Goal: Task Accomplishment & Management: Use online tool/utility

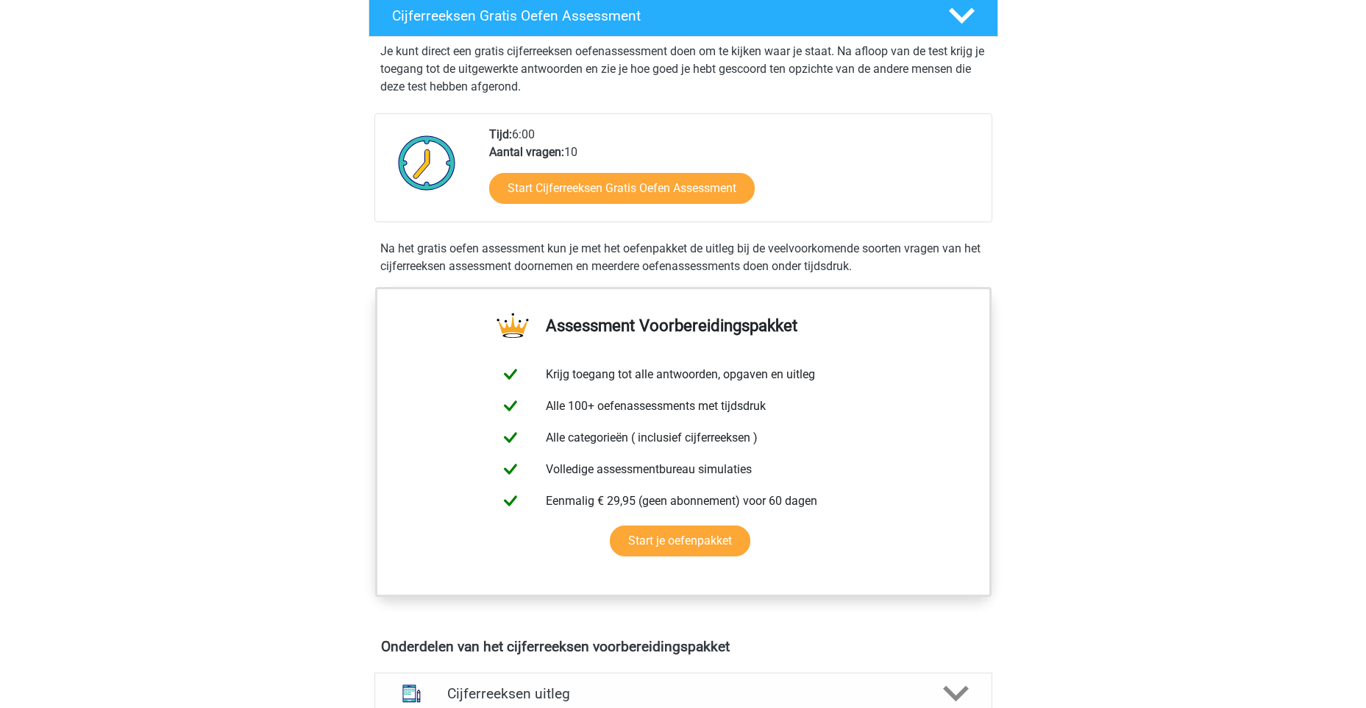
scroll to position [294, 0]
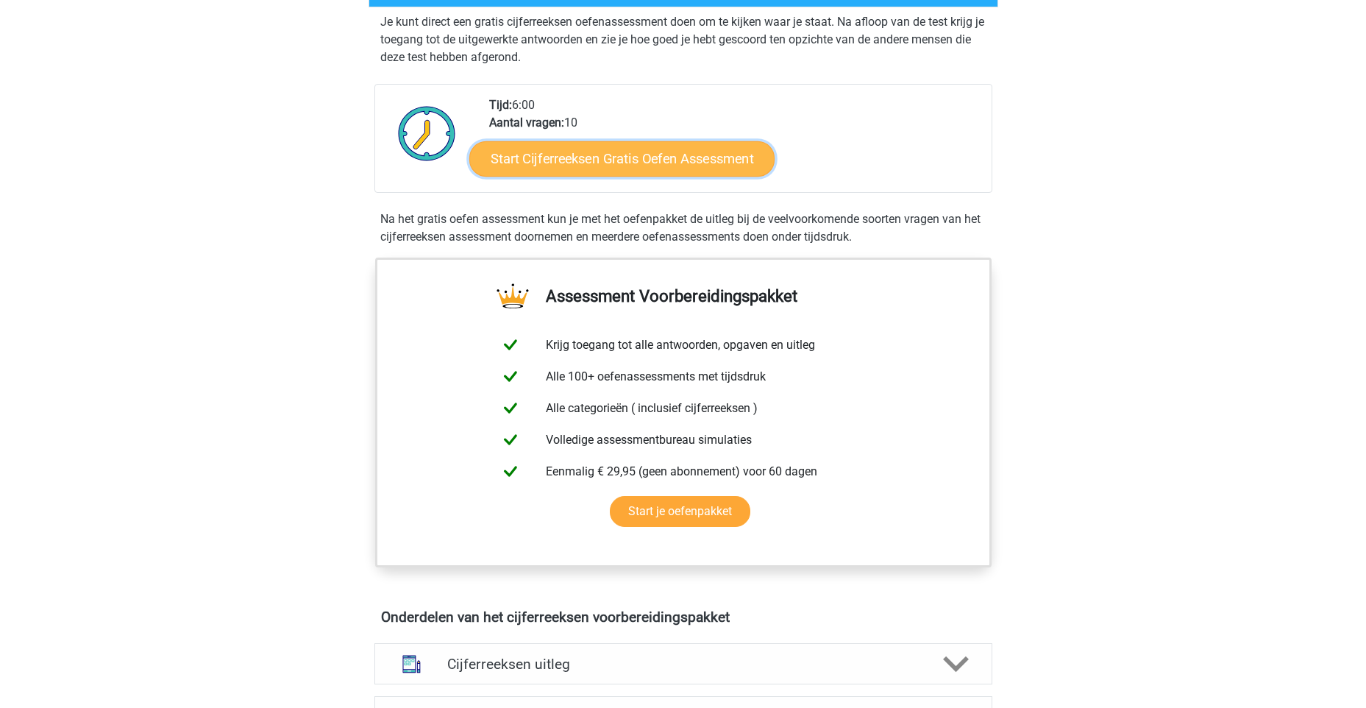
click at [530, 176] on link "Start Cijferreeksen Gratis Oefen Assessment" at bounding box center [621, 157] width 305 height 35
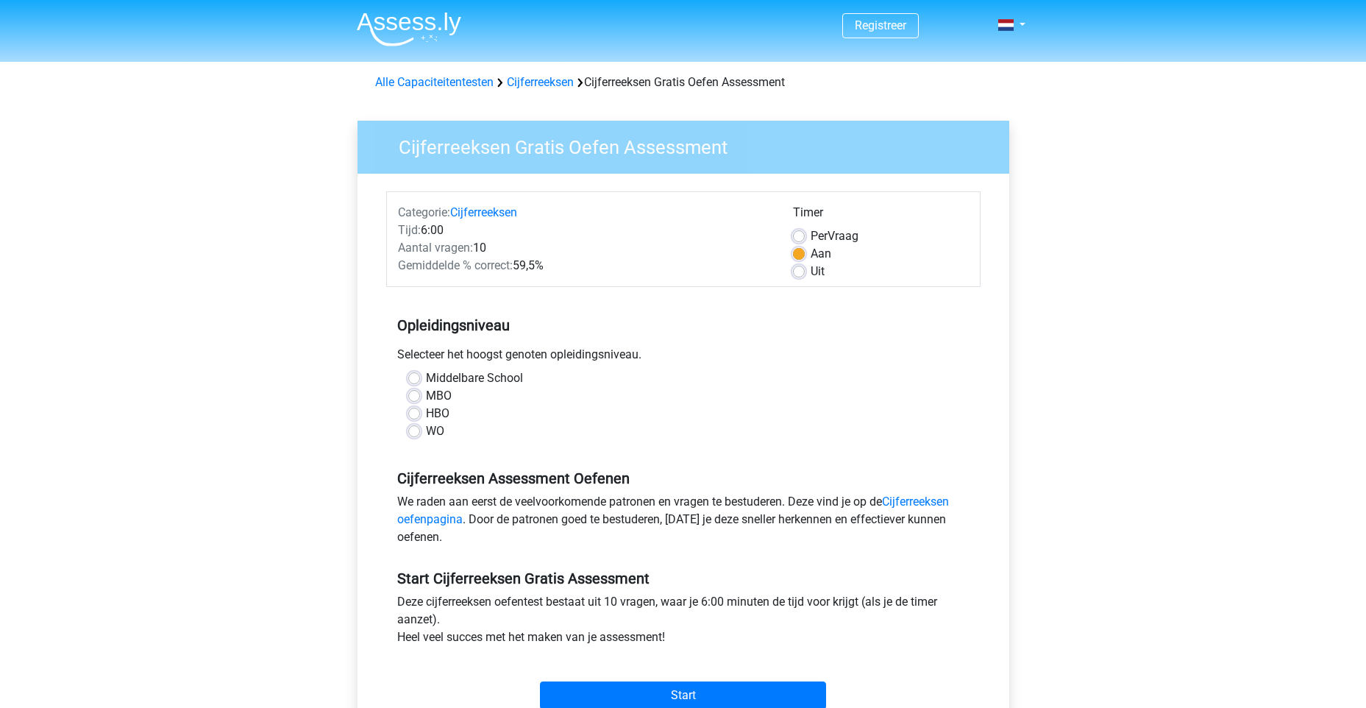
scroll to position [74, 0]
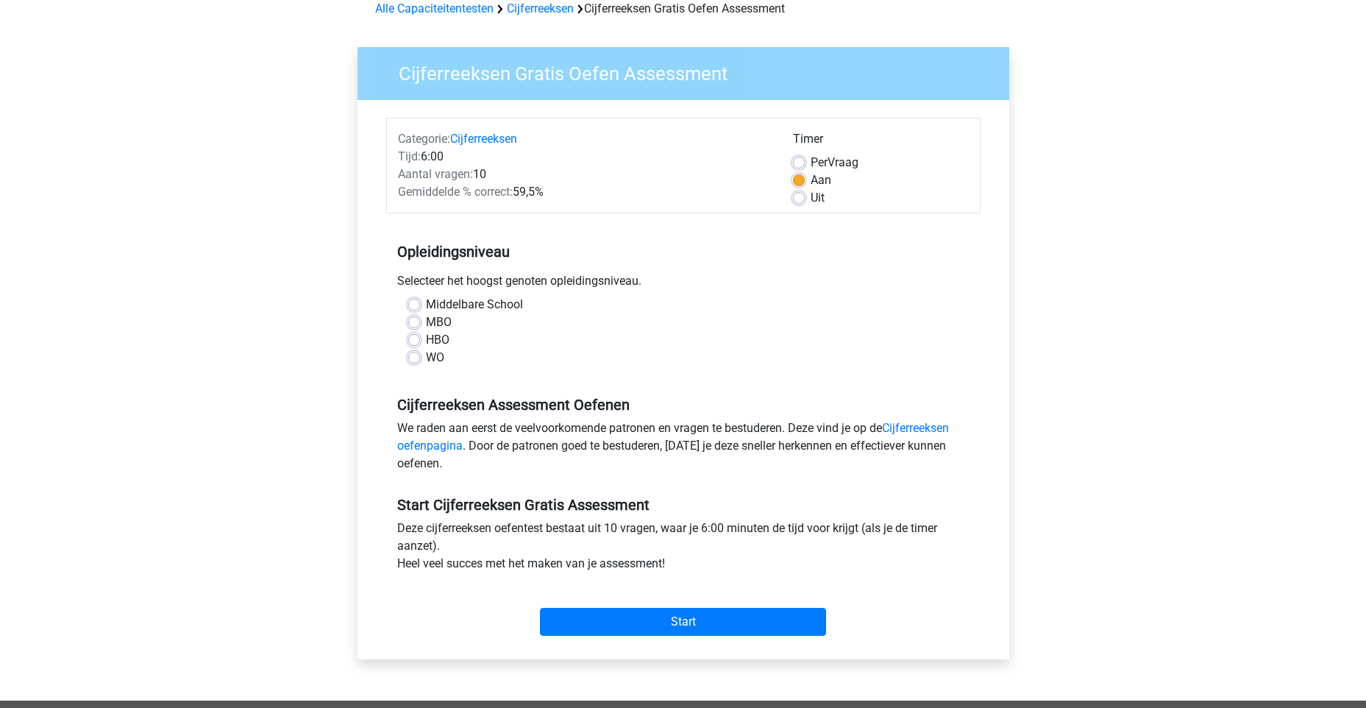
click at [426, 341] on label "HBO" at bounding box center [438, 340] width 24 height 18
click at [416, 341] on input "HBO" at bounding box center [414, 338] width 12 height 15
radio input "true"
click at [419, 351] on div "WO" at bounding box center [683, 358] width 550 height 18
click at [426, 357] on label "WO" at bounding box center [435, 358] width 18 height 18
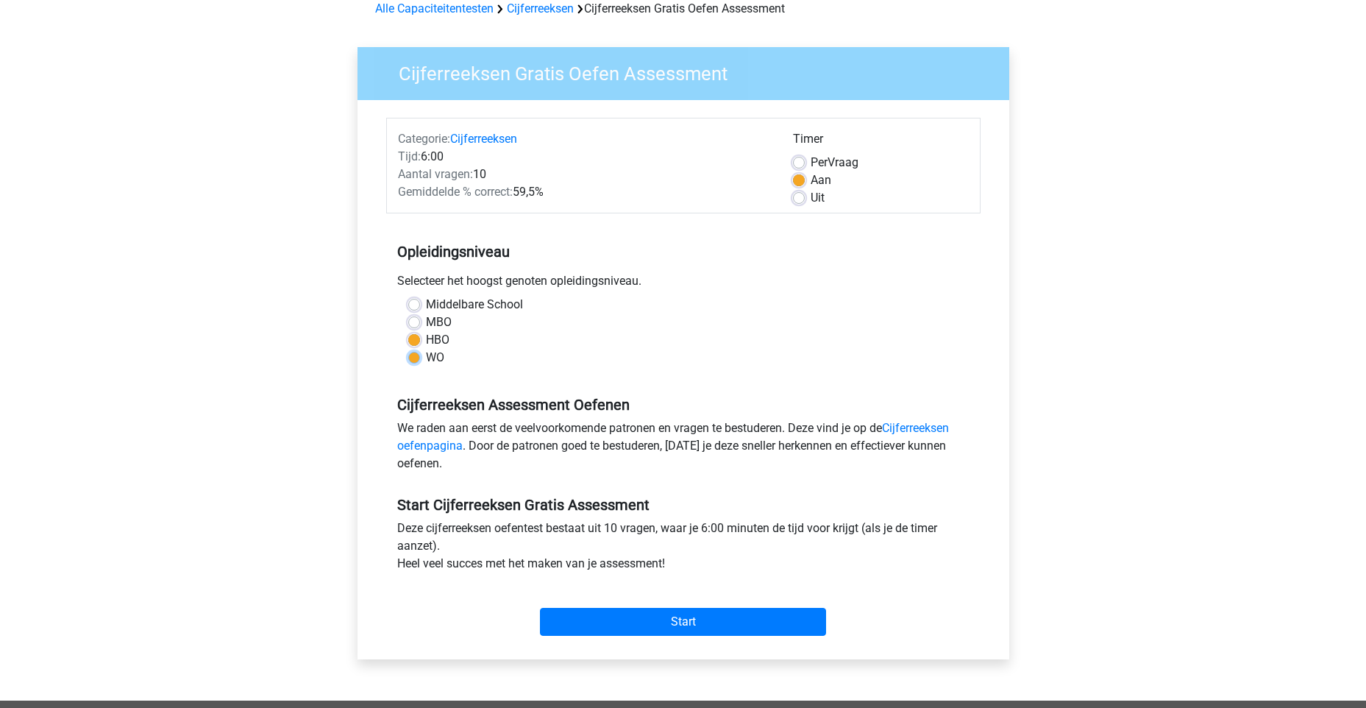
click at [419, 357] on input "WO" at bounding box center [414, 356] width 12 height 15
radio input "true"
click at [426, 341] on label "HBO" at bounding box center [438, 340] width 24 height 18
click at [415, 341] on input "HBO" at bounding box center [414, 338] width 12 height 15
radio input "true"
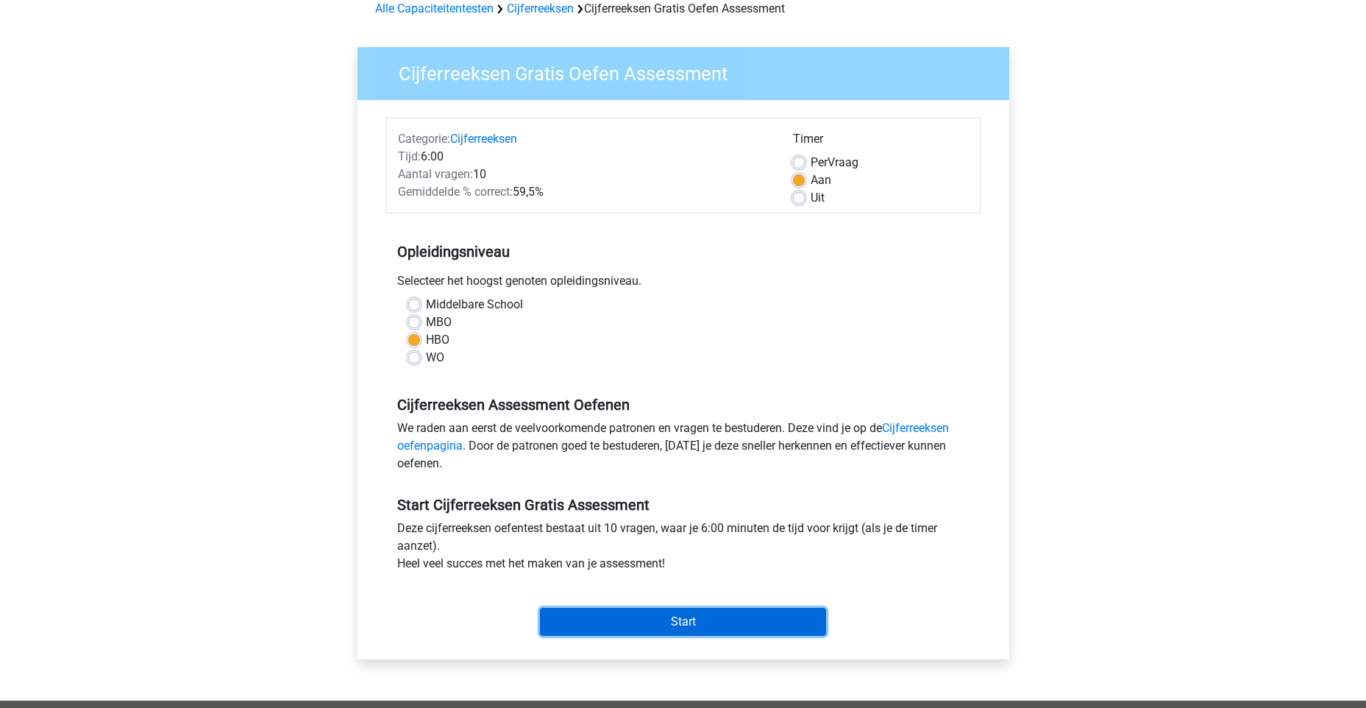
click at [661, 616] on input "Start" at bounding box center [683, 622] width 286 height 28
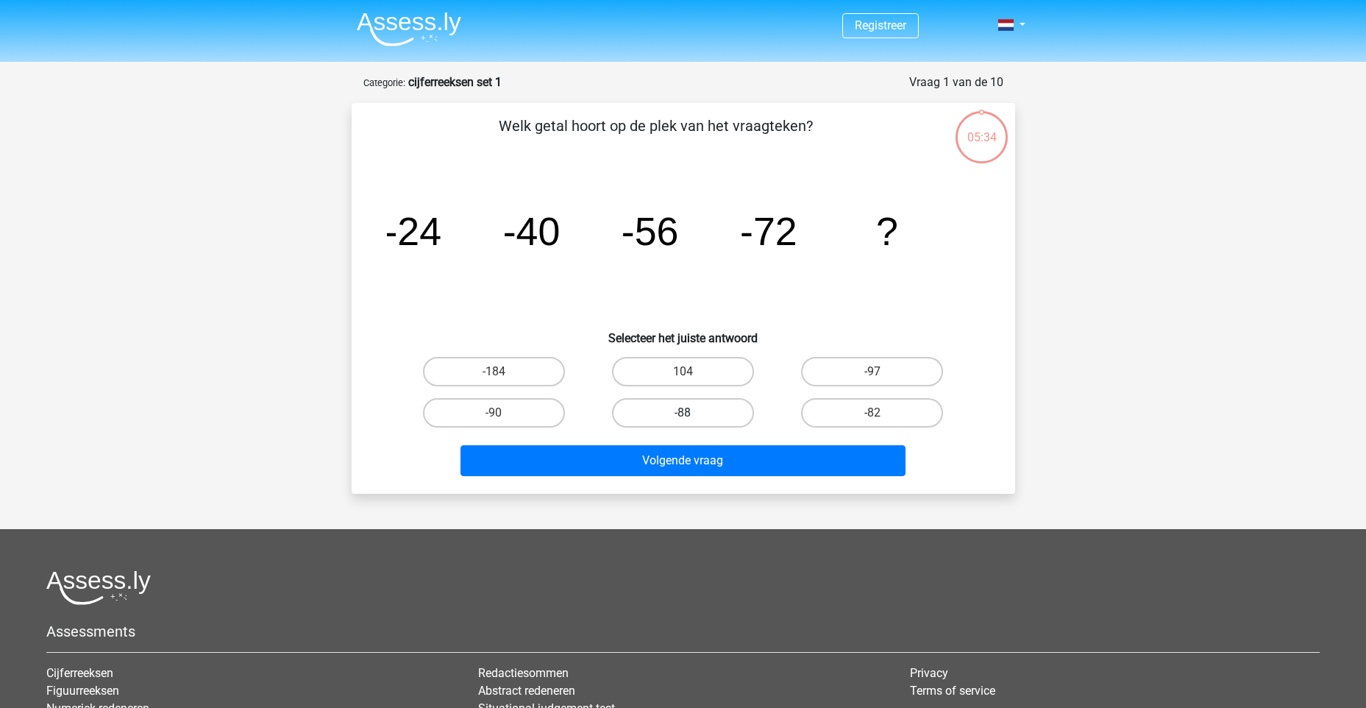
click at [706, 411] on label "-88" at bounding box center [683, 412] width 142 height 29
click at [692, 413] on input "-88" at bounding box center [688, 418] width 10 height 10
radio input "true"
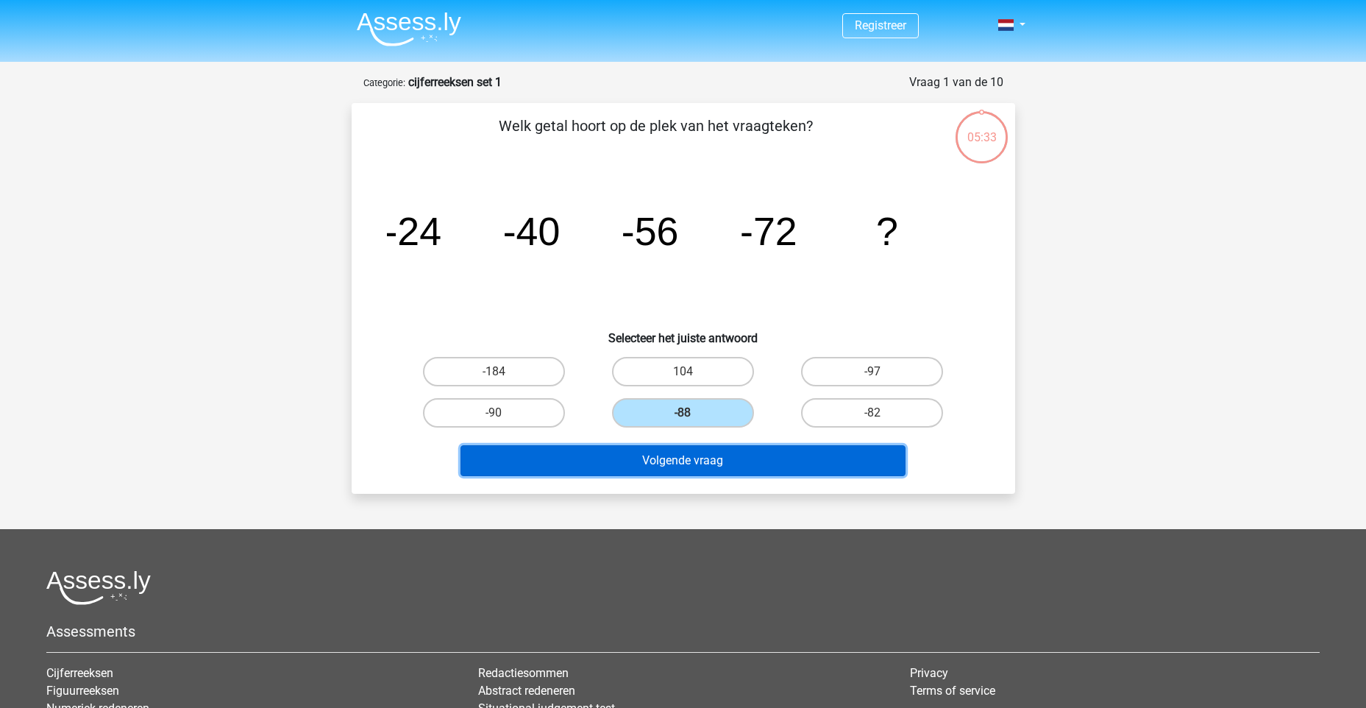
click at [704, 469] on button "Volgende vraag" at bounding box center [682, 460] width 445 height 31
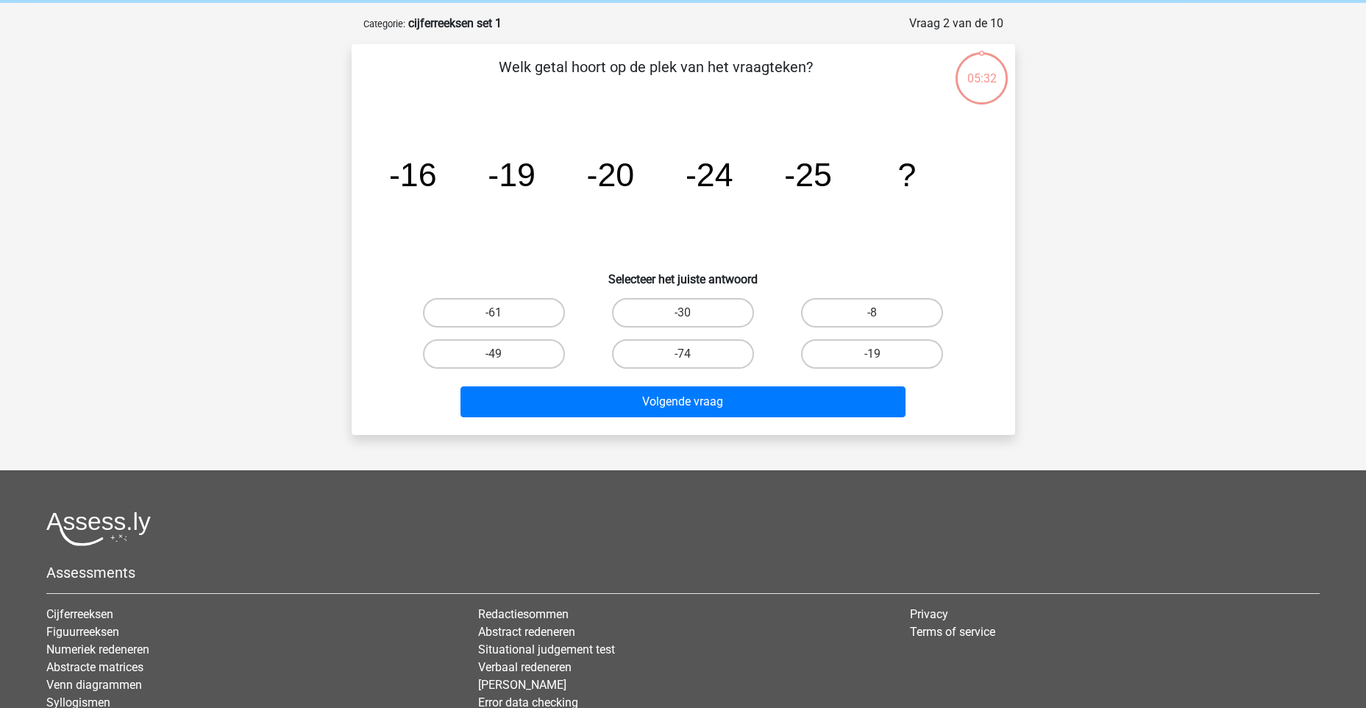
scroll to position [74, 0]
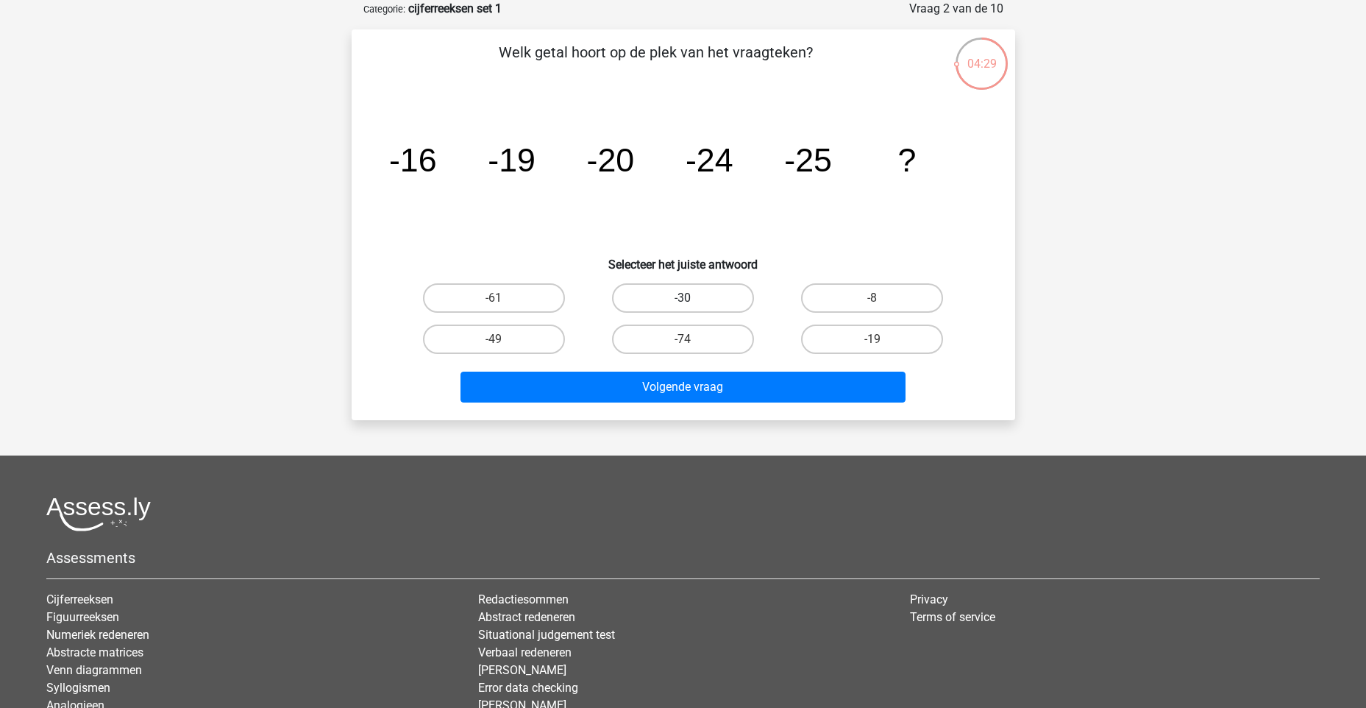
click at [700, 291] on label "-30" at bounding box center [683, 297] width 142 height 29
click at [692, 298] on input "-30" at bounding box center [688, 303] width 10 height 10
radio input "true"
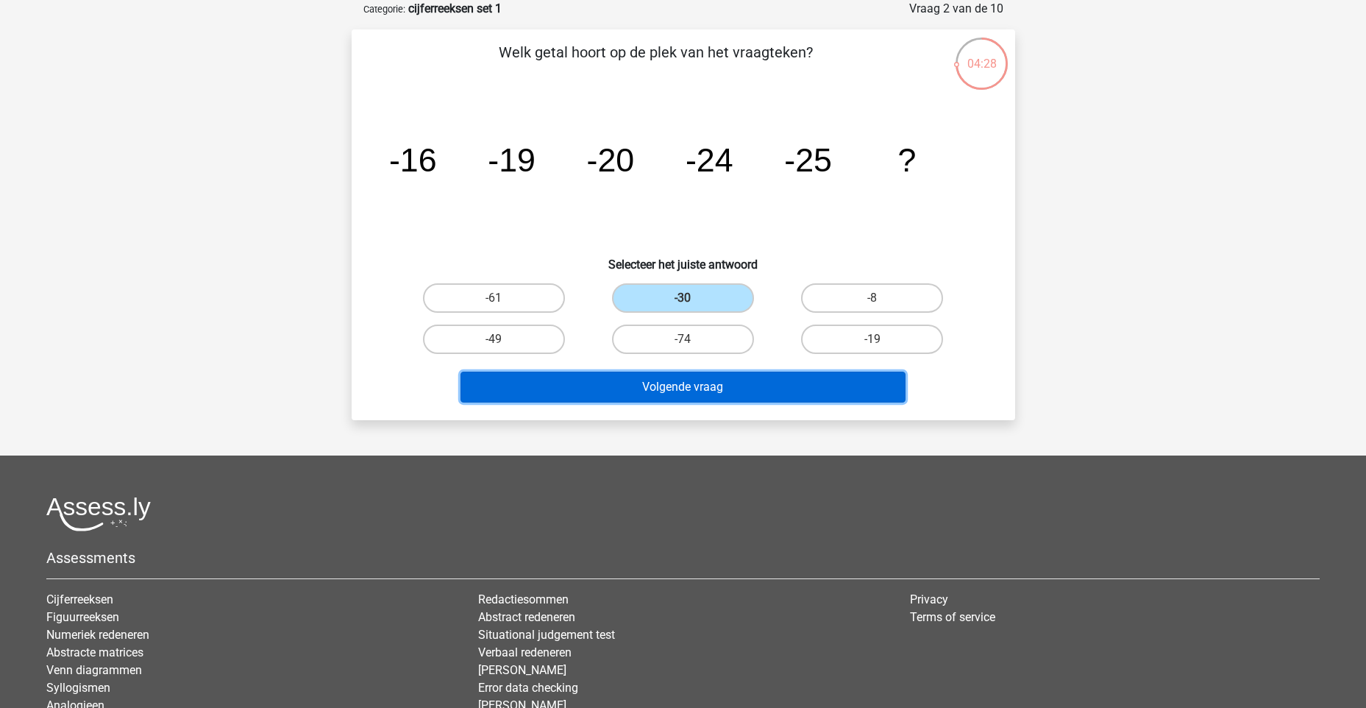
click at [736, 393] on button "Volgende vraag" at bounding box center [682, 386] width 445 height 31
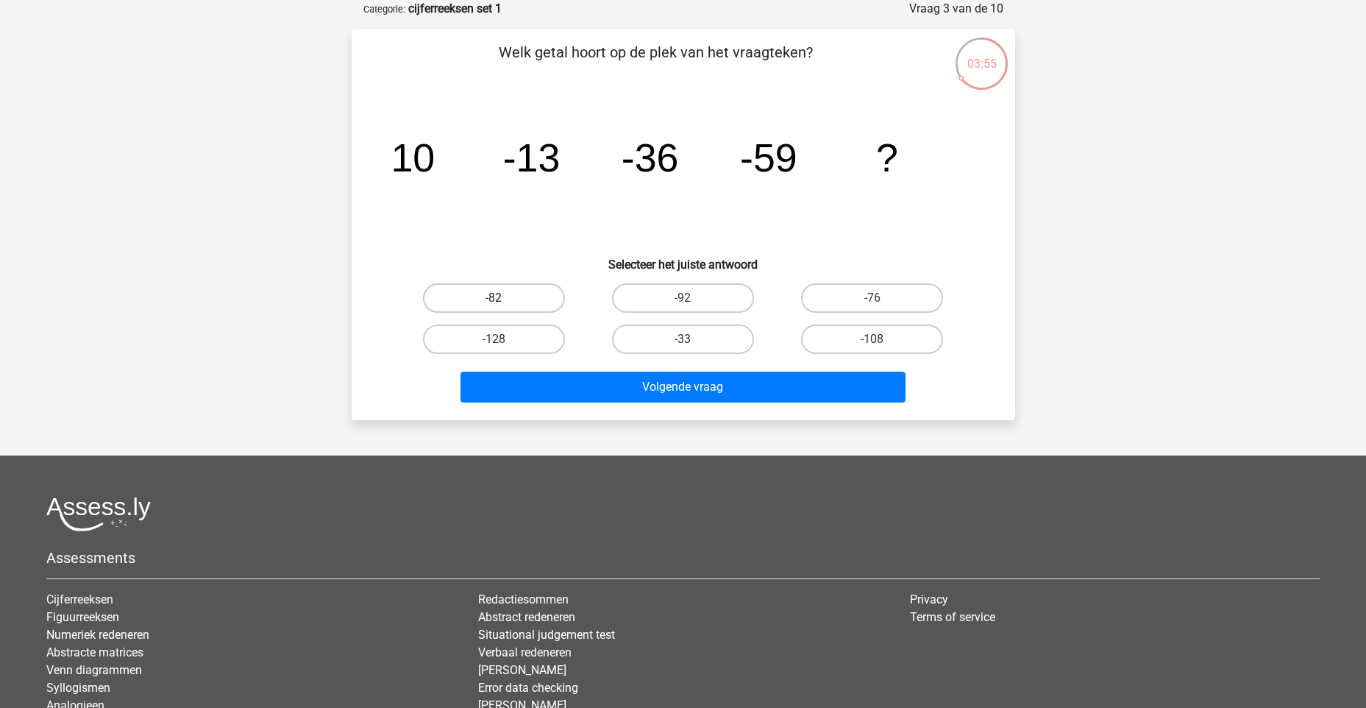
click at [463, 300] on label "-82" at bounding box center [494, 297] width 142 height 29
click at [494, 300] on input "-82" at bounding box center [499, 303] width 10 height 10
radio input "true"
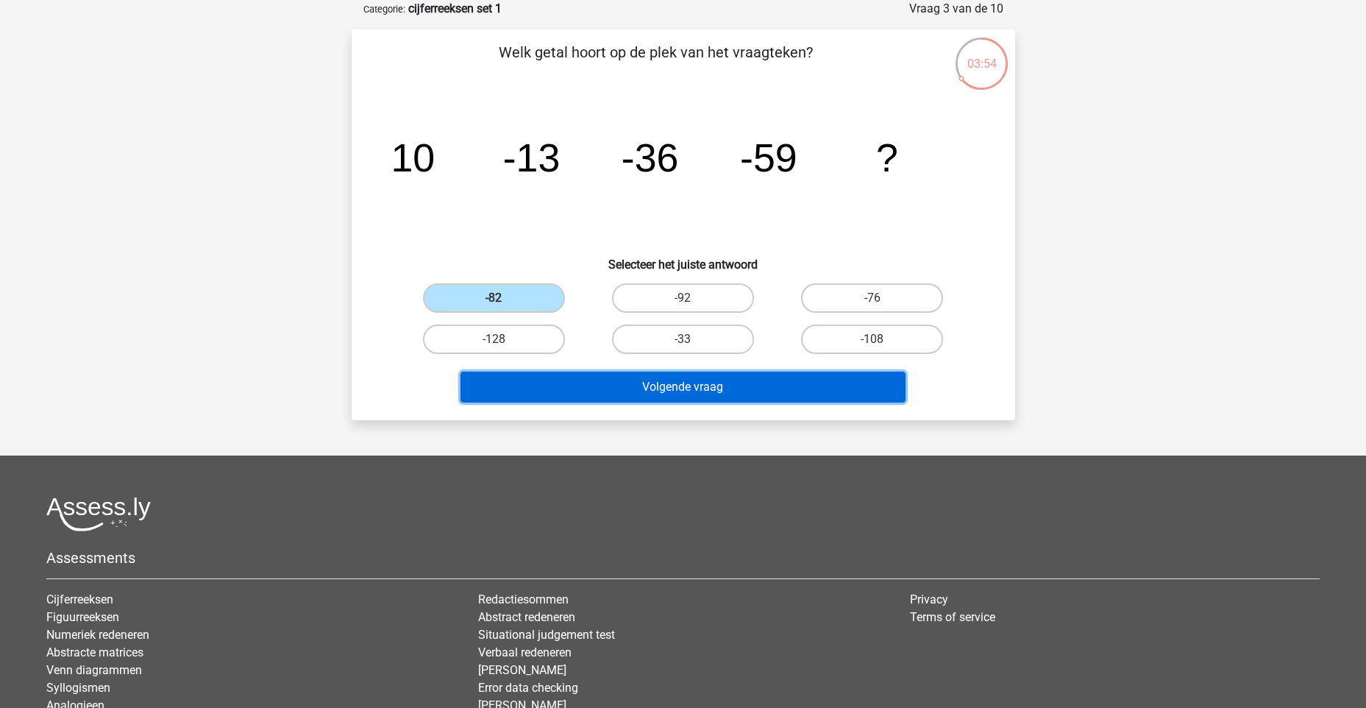
click at [529, 384] on button "Volgende vraag" at bounding box center [682, 386] width 445 height 31
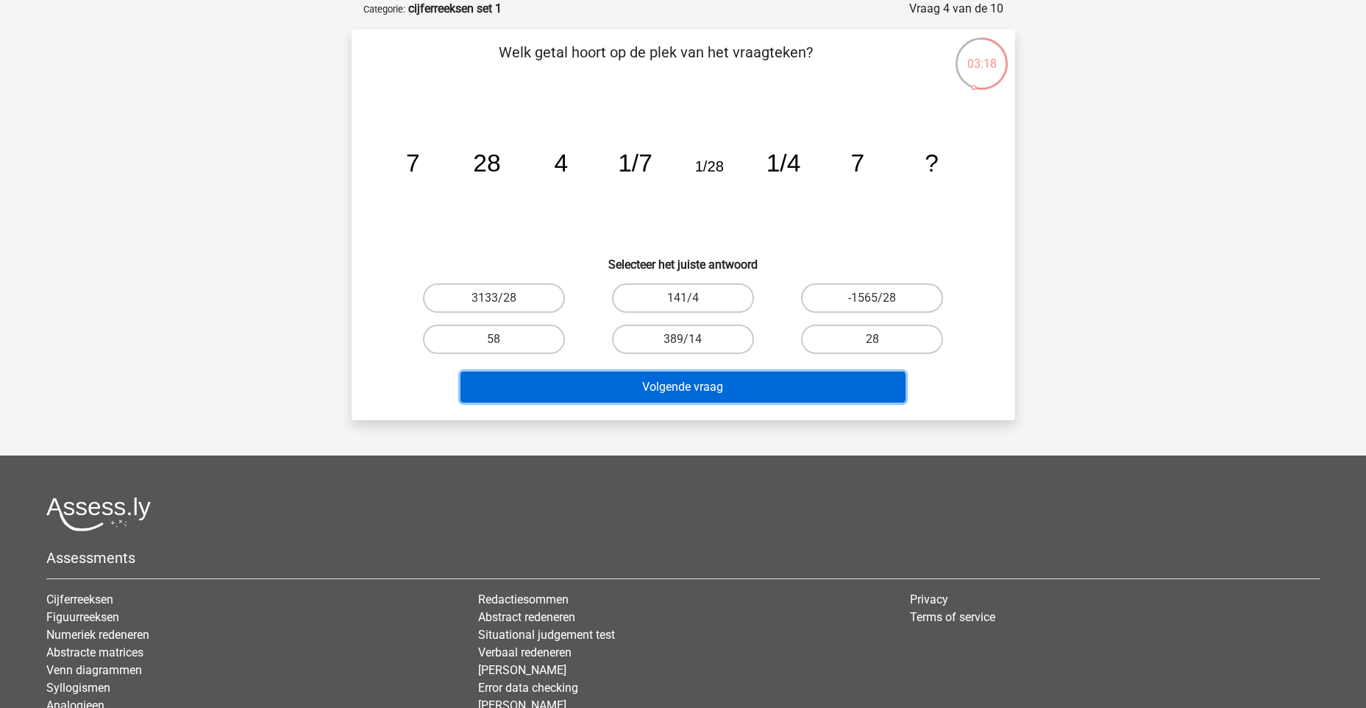
click at [736, 388] on button "Volgende vraag" at bounding box center [682, 386] width 445 height 31
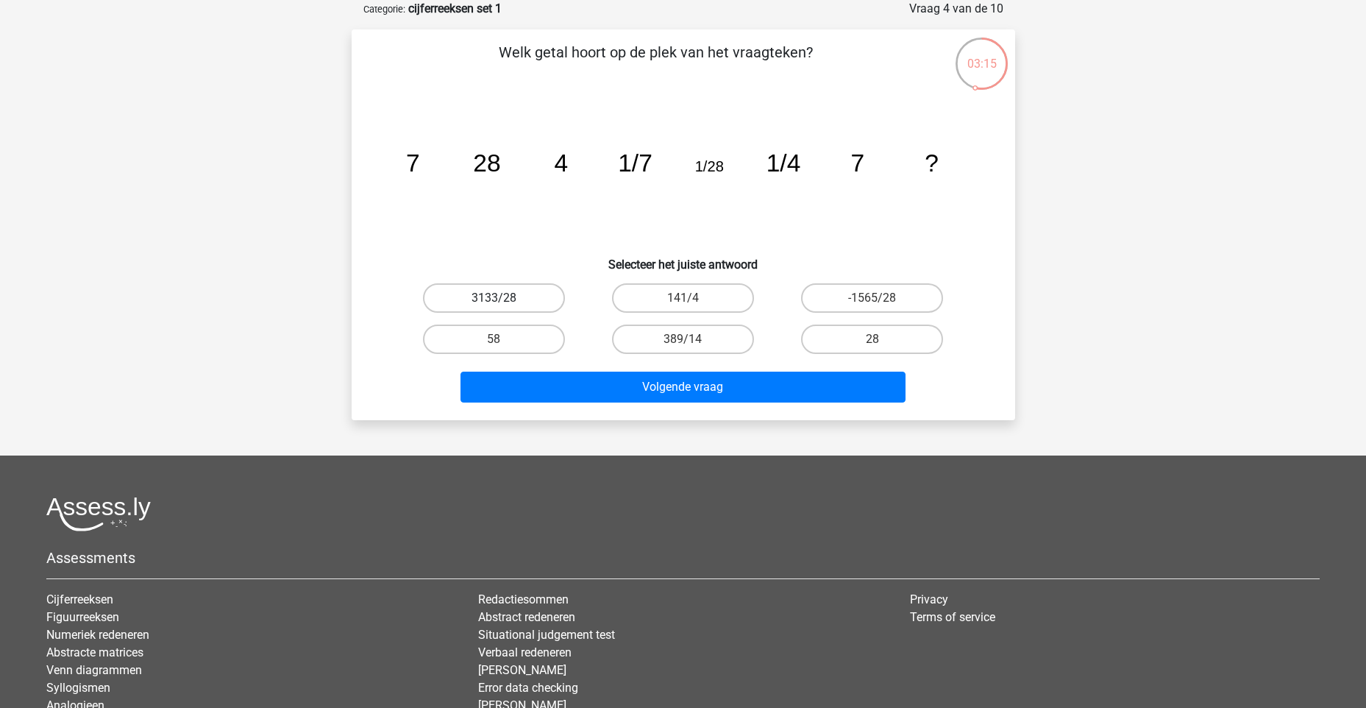
click at [522, 302] on label "3133/28" at bounding box center [494, 297] width 142 height 29
click at [503, 302] on input "3133/28" at bounding box center [499, 303] width 10 height 10
radio input "true"
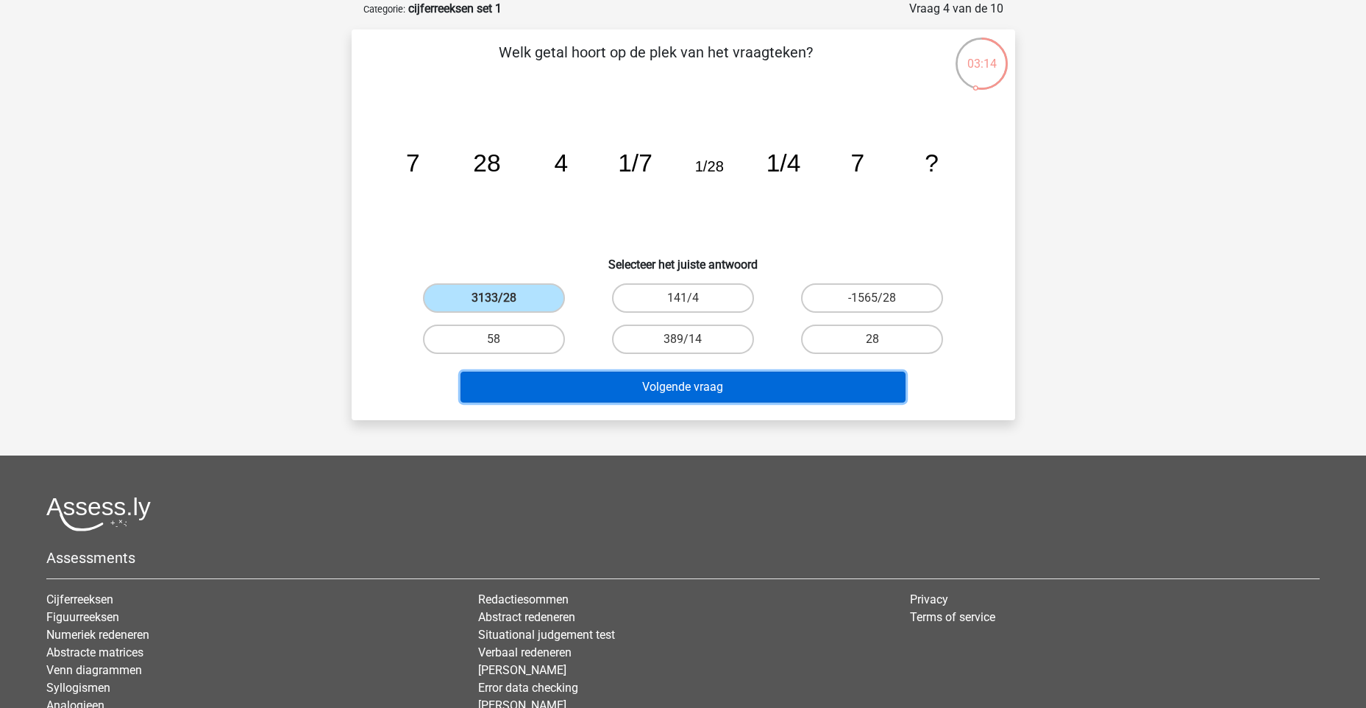
click at [586, 377] on button "Volgende vraag" at bounding box center [682, 386] width 445 height 31
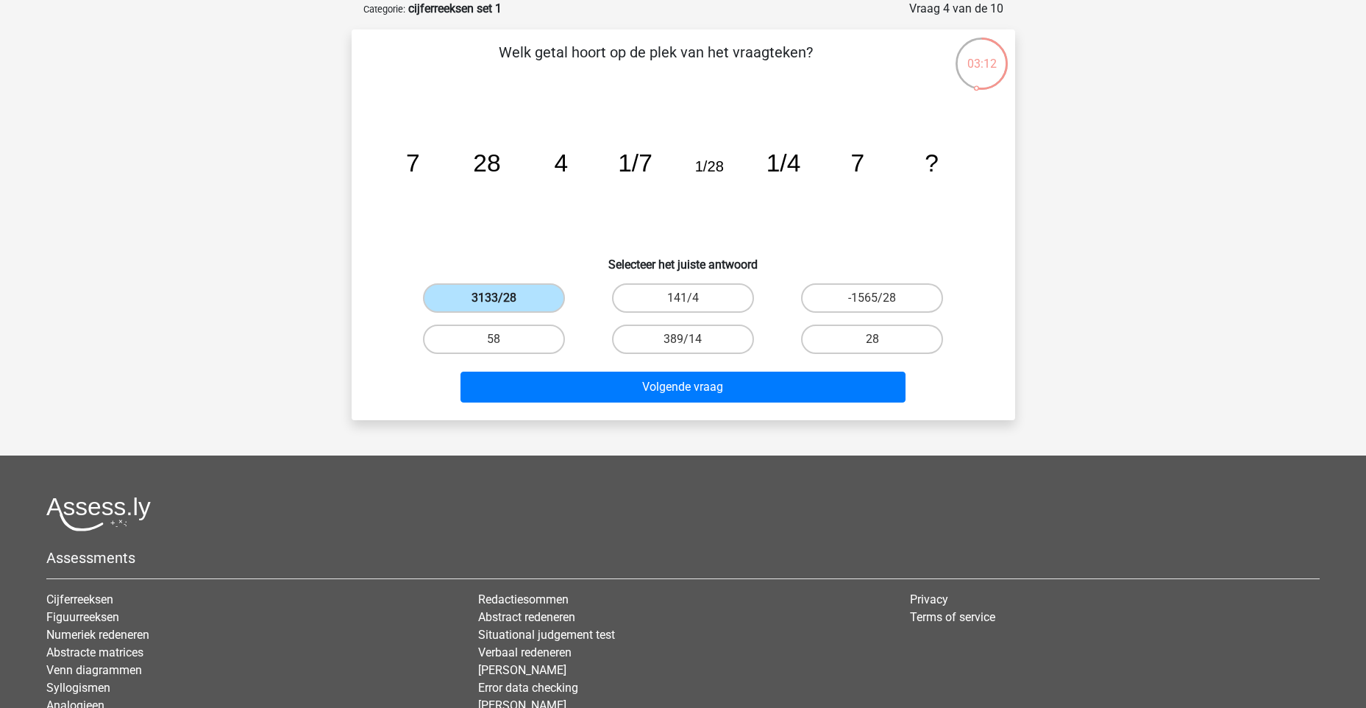
click at [520, 293] on label "3133/28" at bounding box center [494, 297] width 142 height 29
click at [503, 298] on input "3133/28" at bounding box center [499, 303] width 10 height 10
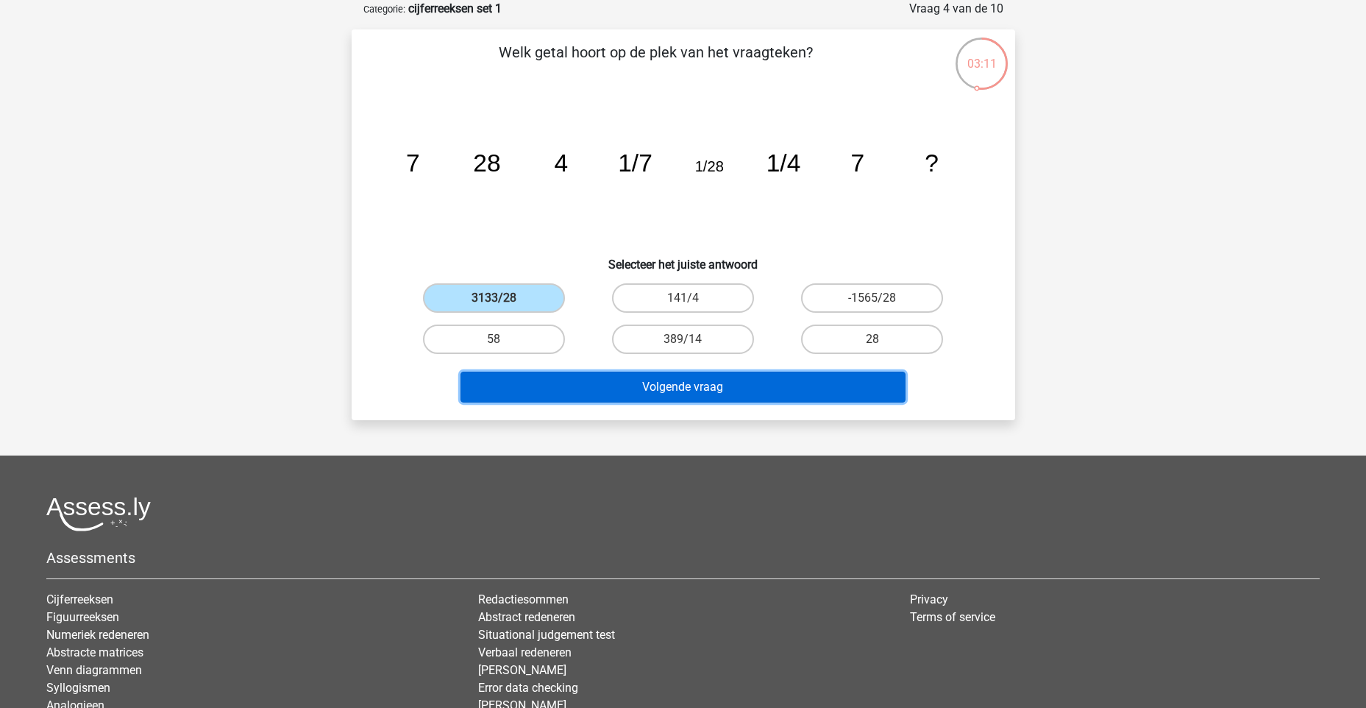
click at [639, 395] on button "Volgende vraag" at bounding box center [682, 386] width 445 height 31
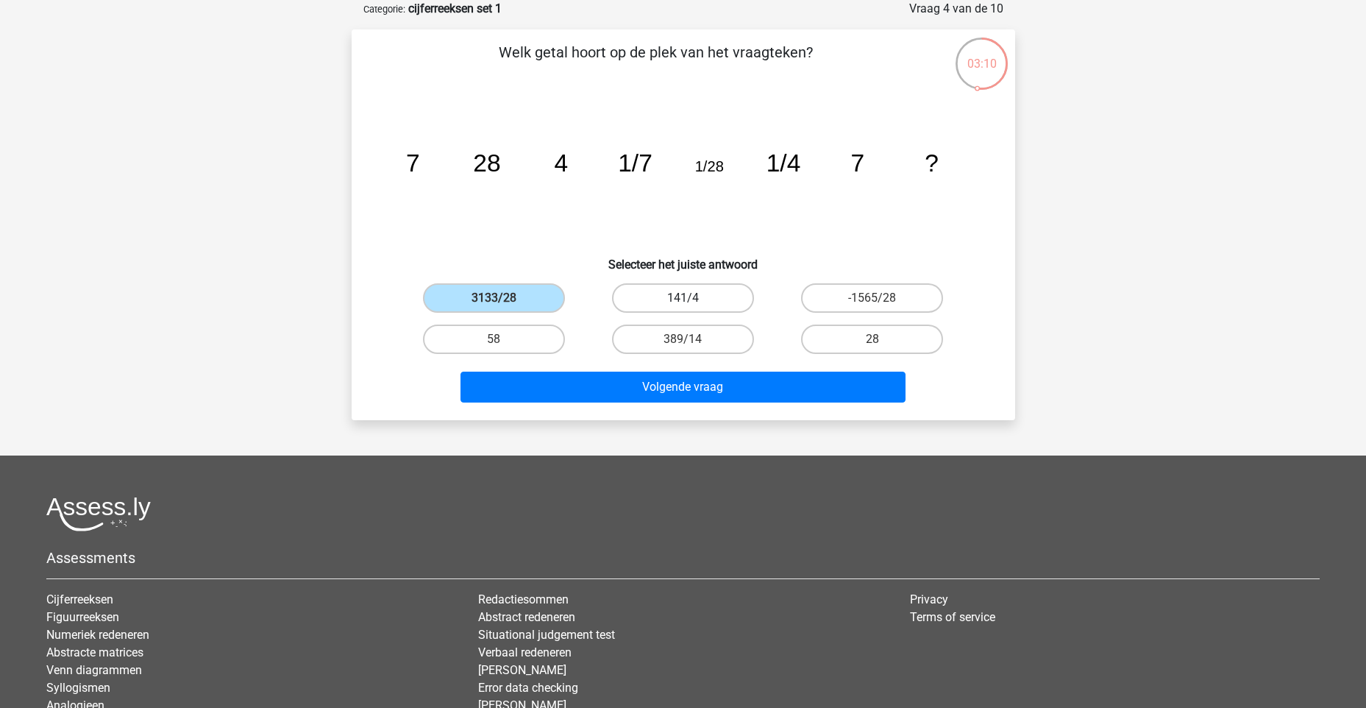
click at [652, 293] on label "141/4" at bounding box center [683, 297] width 142 height 29
click at [683, 298] on input "141/4" at bounding box center [688, 303] width 10 height 10
radio input "true"
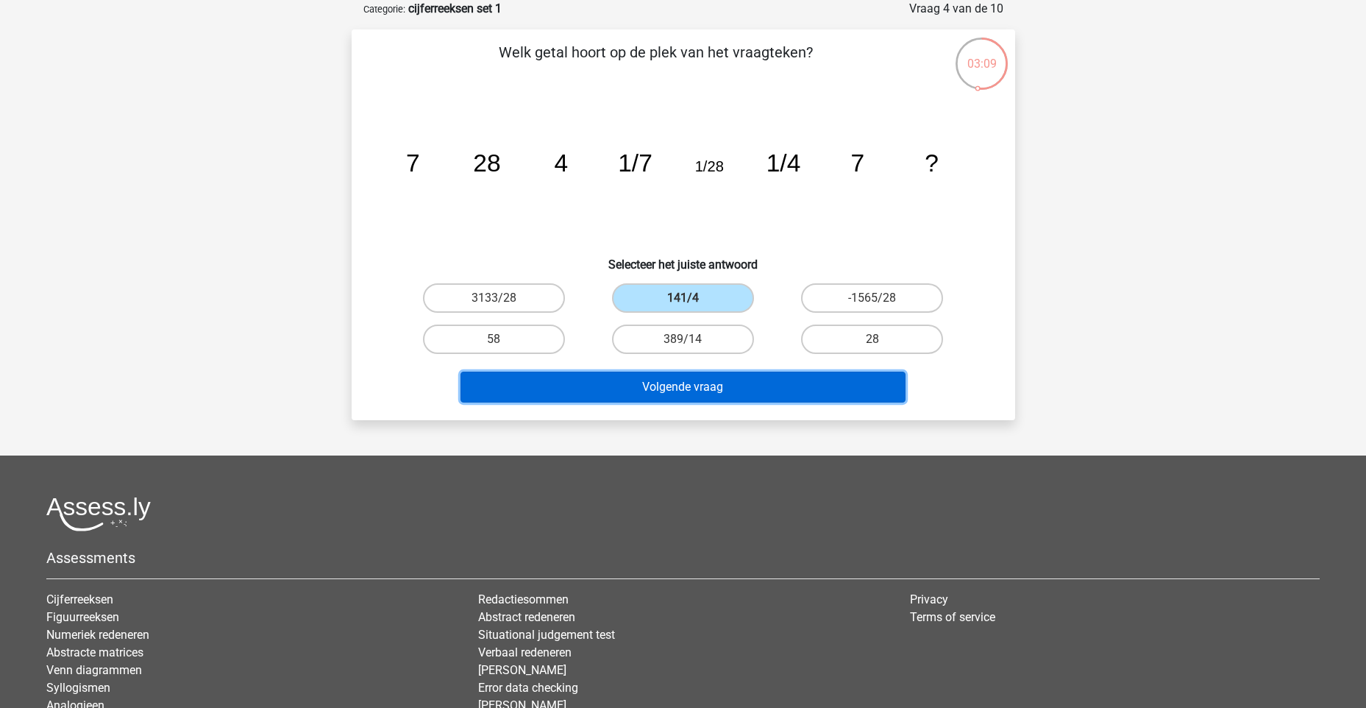
click at [660, 385] on button "Volgende vraag" at bounding box center [682, 386] width 445 height 31
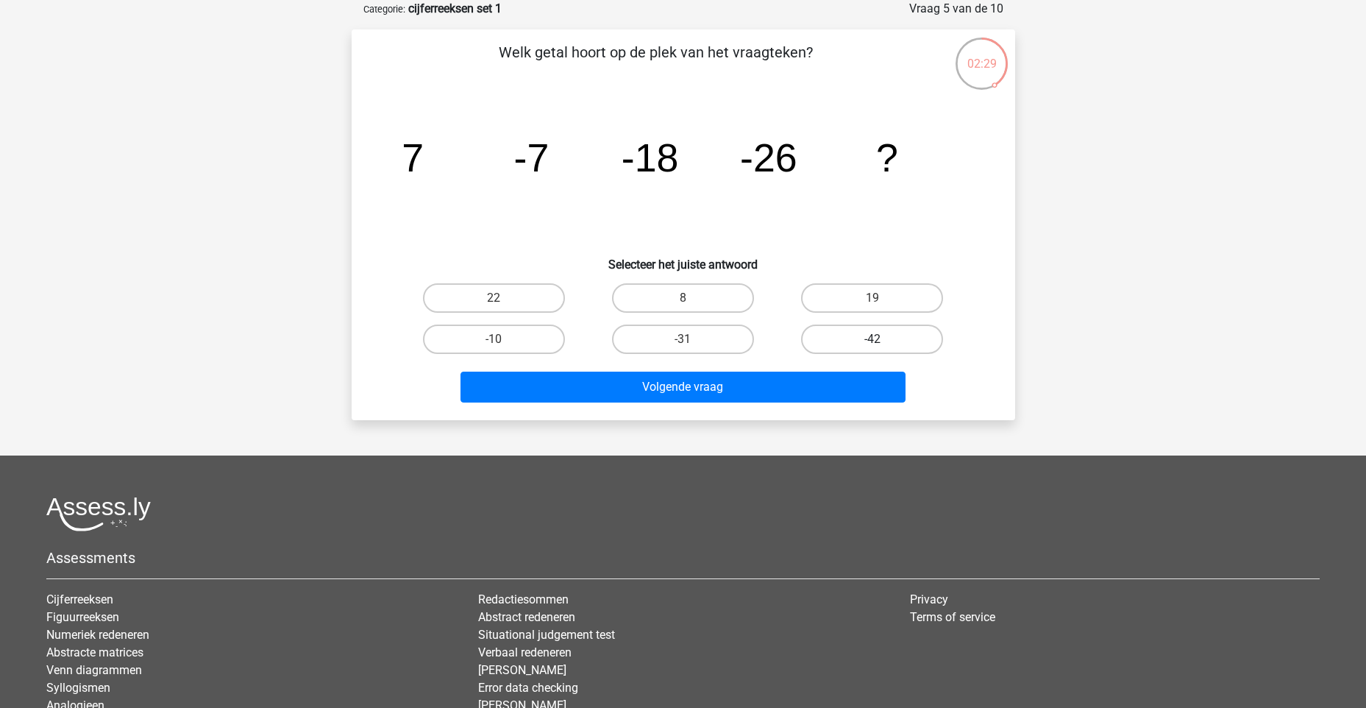
click at [842, 336] on label "-42" at bounding box center [872, 338] width 142 height 29
click at [872, 339] on input "-42" at bounding box center [877, 344] width 10 height 10
radio input "true"
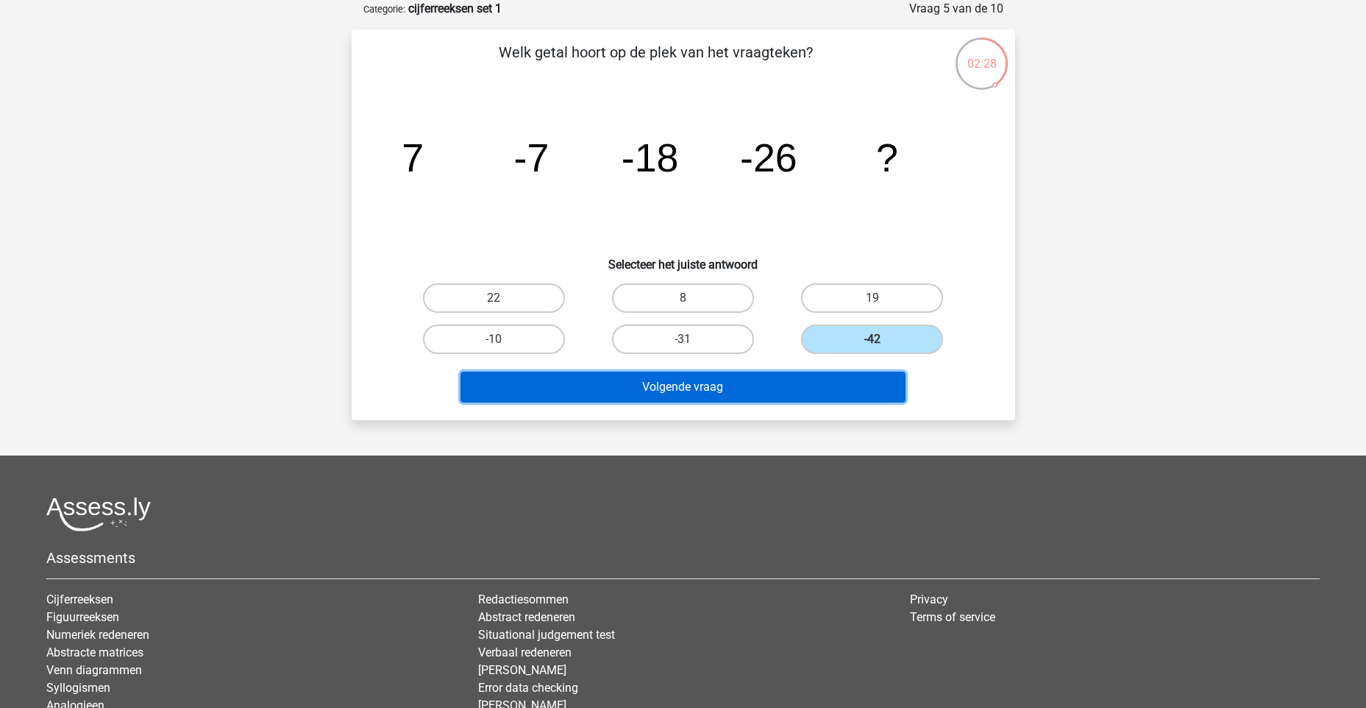
click at [829, 383] on button "Volgende vraag" at bounding box center [682, 386] width 445 height 31
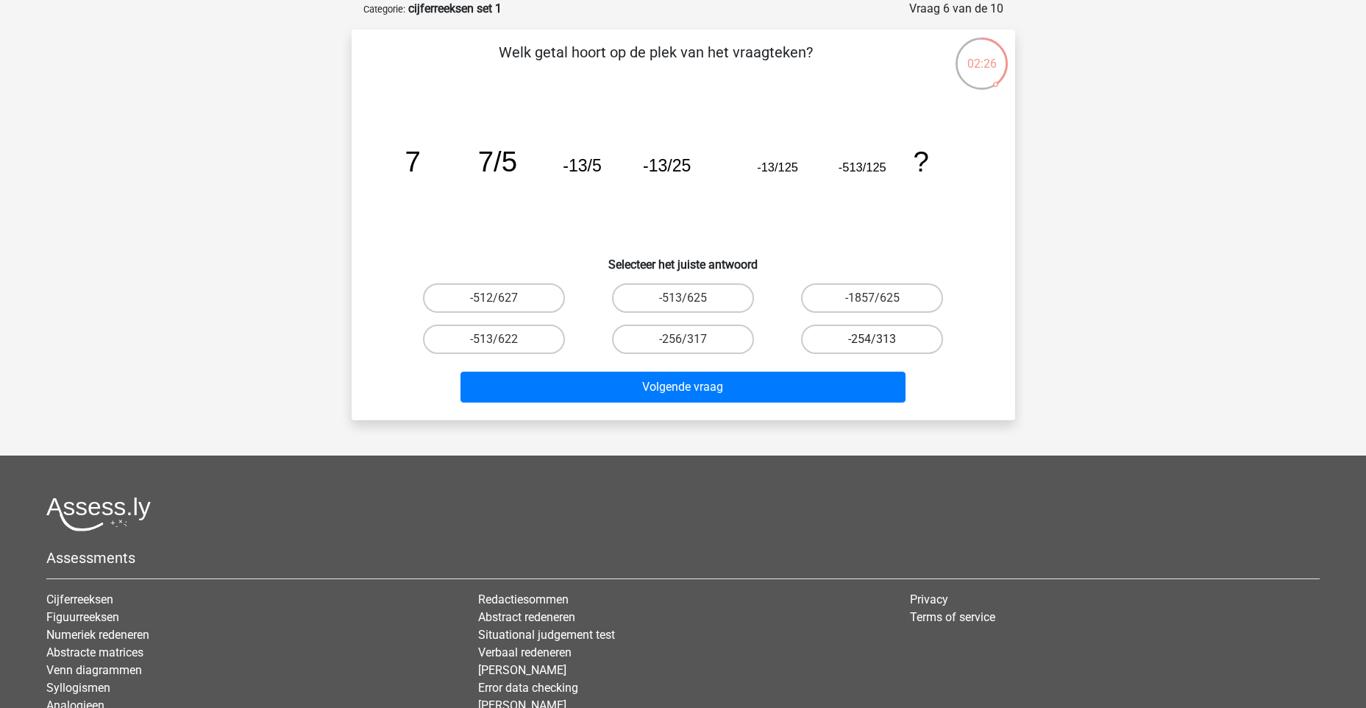
click at [838, 347] on label "-254/313" at bounding box center [872, 338] width 142 height 29
click at [872, 347] on input "-254/313" at bounding box center [877, 344] width 10 height 10
radio input "true"
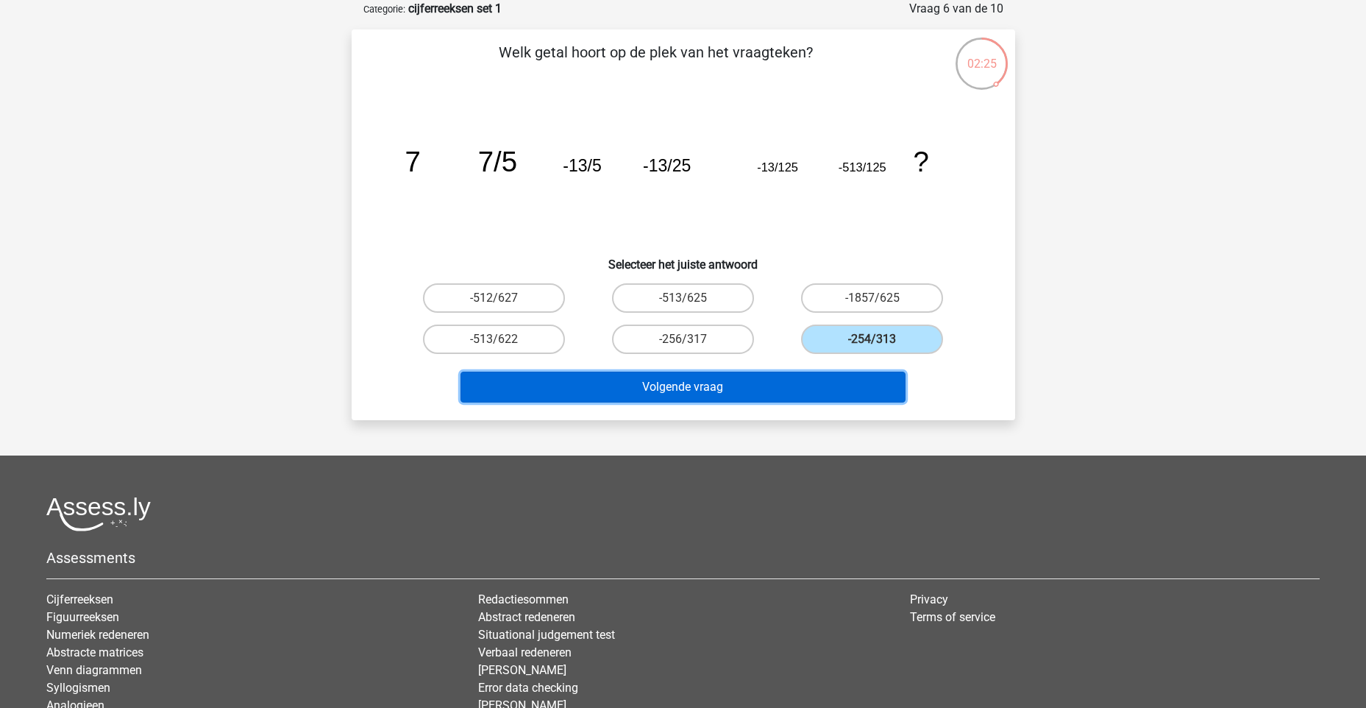
click at [833, 372] on button "Volgende vraag" at bounding box center [682, 386] width 445 height 31
